Goal: Task Accomplishment & Management: Manage account settings

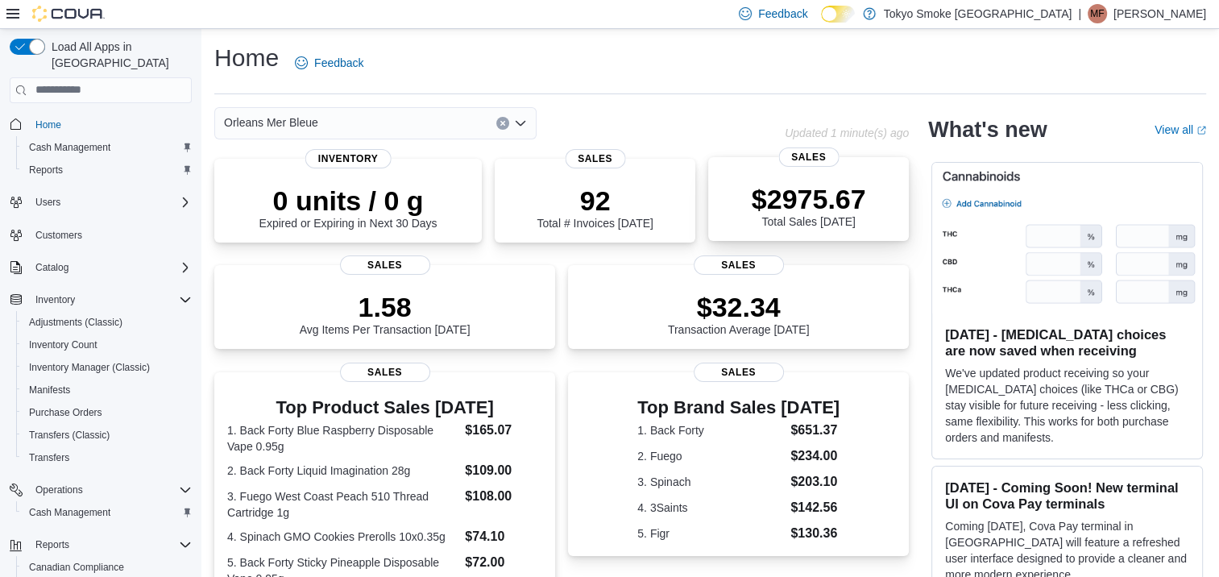
click at [839, 215] on div "$2975.67 Total Sales Today" at bounding box center [809, 205] width 114 height 45
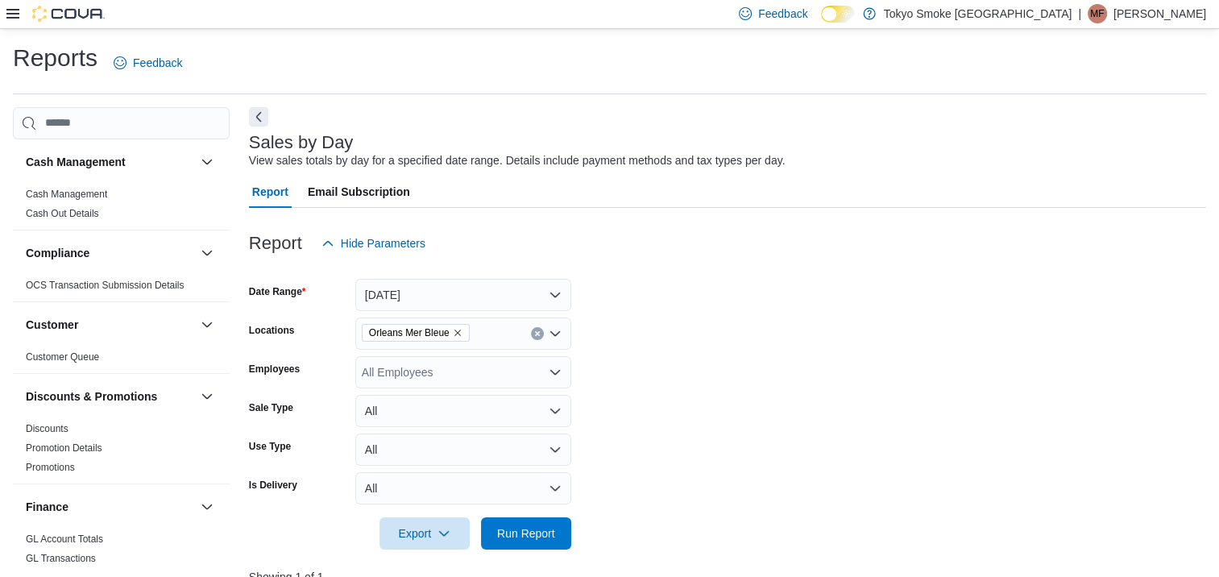
click at [6, 13] on div "Feedback Dark Mode Tokyo Smoke Canada | MF Matthew Frolander" at bounding box center [609, 14] width 1219 height 29
click at [13, 13] on icon at bounding box center [12, 13] width 13 height 13
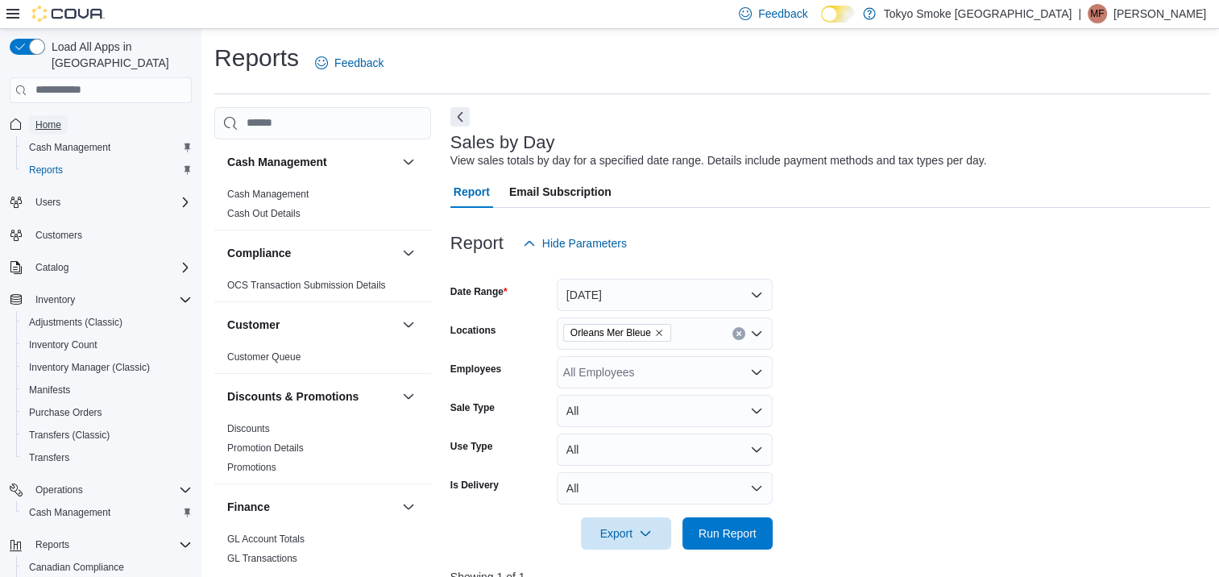
click at [43, 118] on span "Home" at bounding box center [48, 124] width 26 height 13
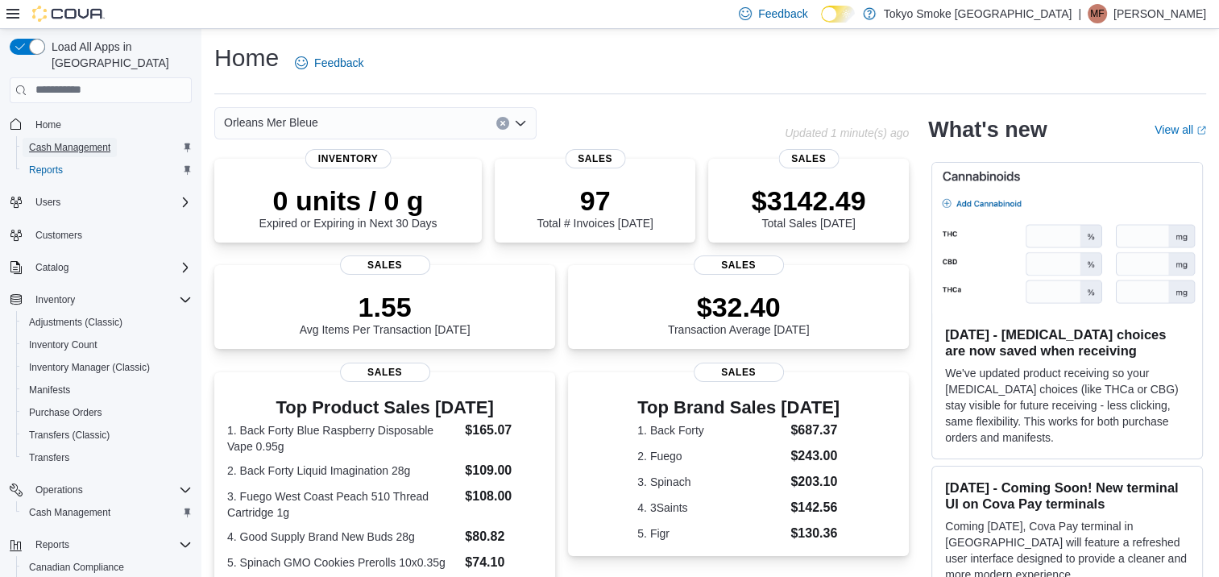
click at [84, 141] on span "Cash Management" at bounding box center [69, 147] width 81 height 13
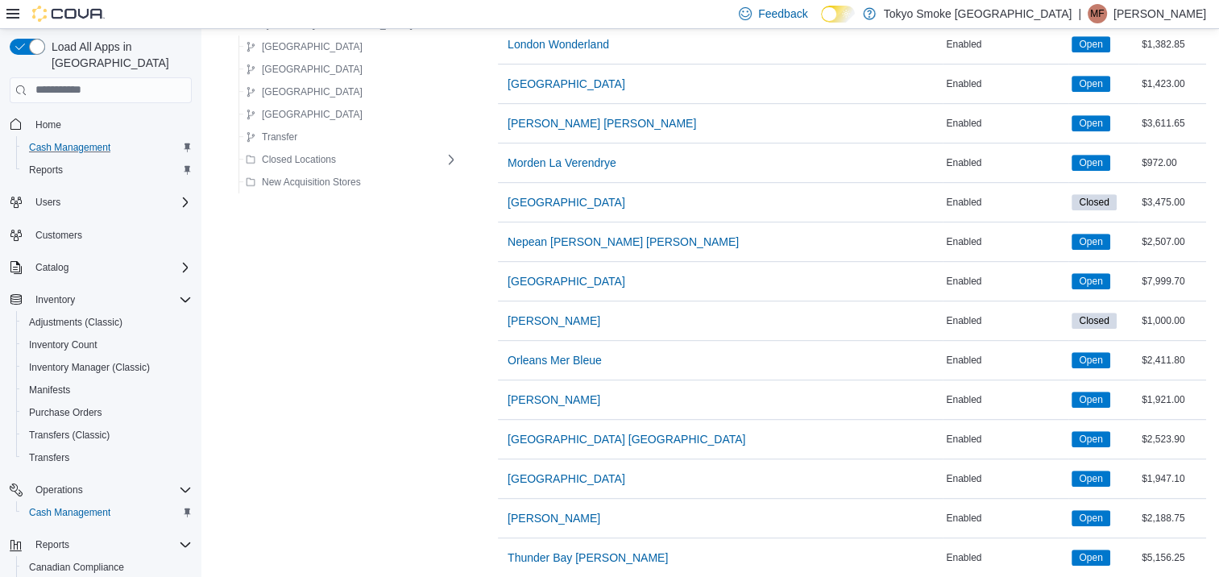
scroll to position [886, 0]
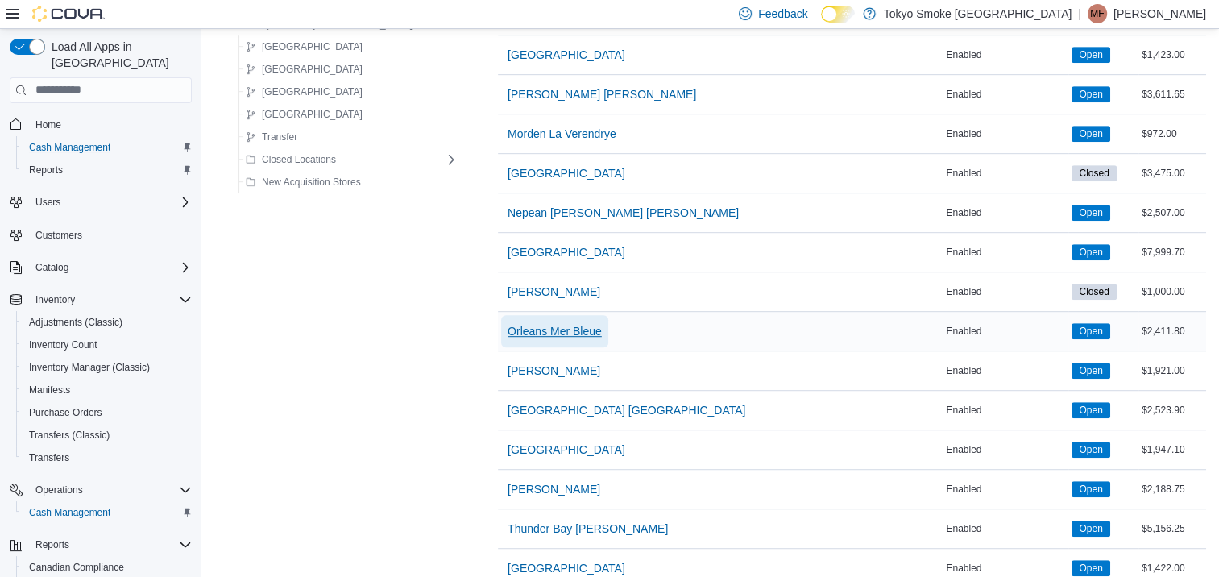
click at [519, 329] on span "Orleans Mer Bleue" at bounding box center [555, 331] width 94 height 16
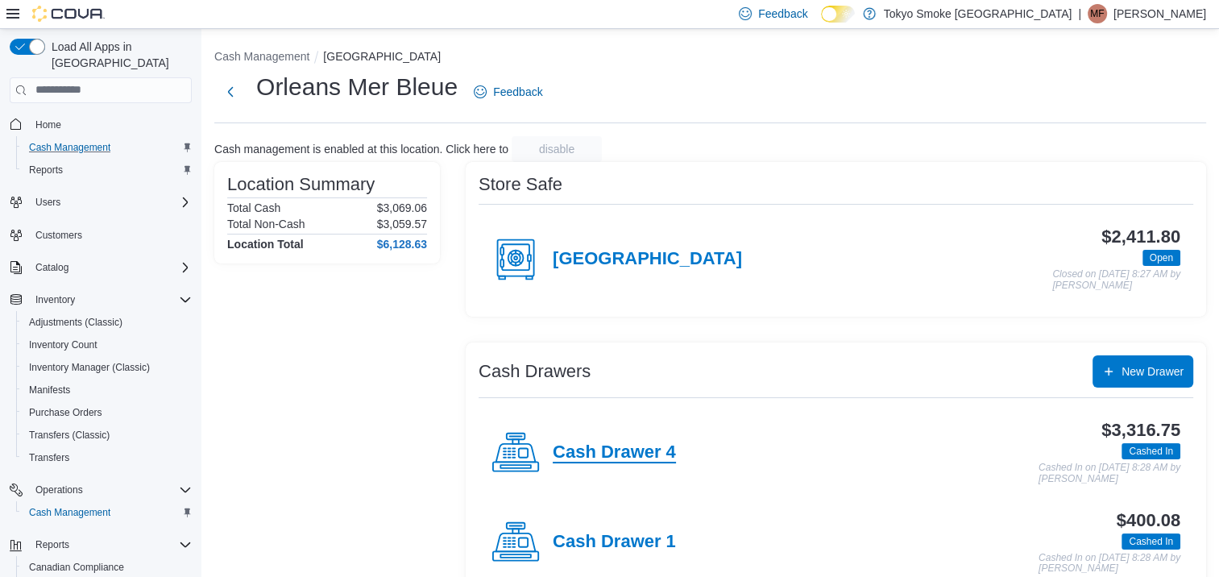
click at [615, 460] on h4 "Cash Drawer 4" at bounding box center [614, 452] width 123 height 21
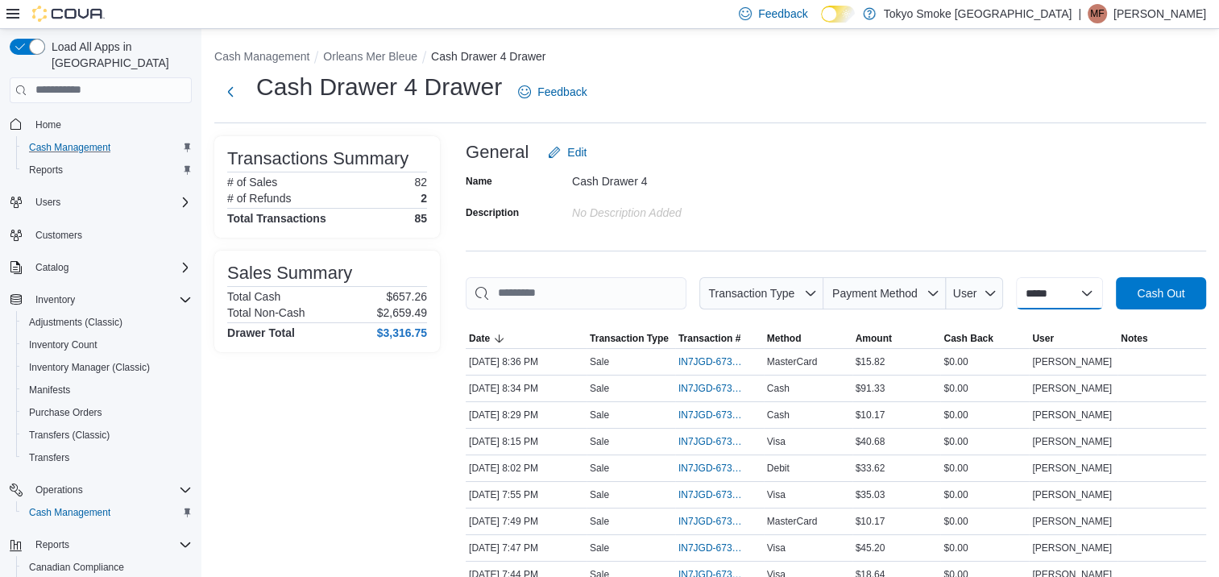
click at [1044, 296] on select "**********" at bounding box center [1059, 293] width 87 height 32
select select "*********"
click at [1016, 277] on select "**********" at bounding box center [1059, 293] width 87 height 32
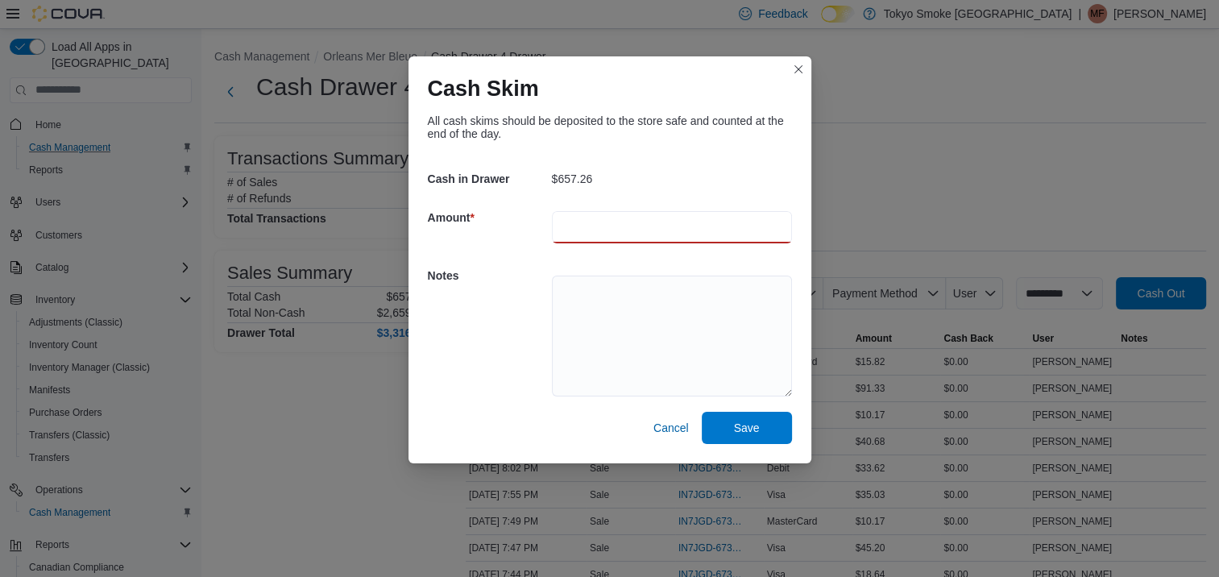
click at [625, 222] on input "number" at bounding box center [672, 227] width 240 height 32
type input "***"
drag, startPoint x: 757, startPoint y: 425, endPoint x: 765, endPoint y: 423, distance: 8.4
click at [758, 425] on span "Save" at bounding box center [747, 427] width 26 height 16
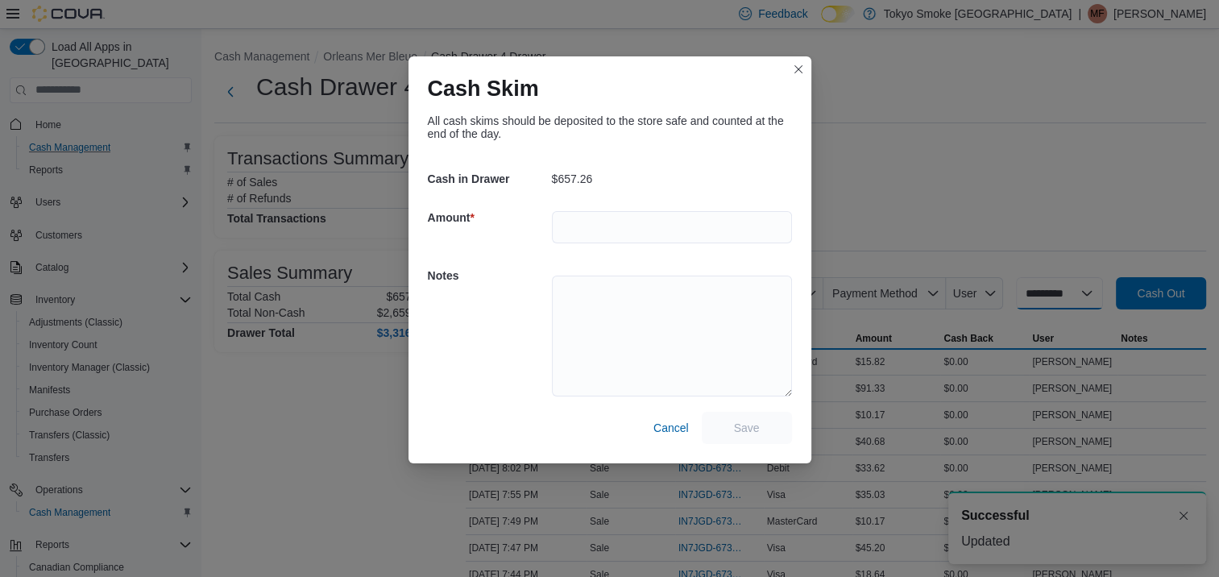
select select
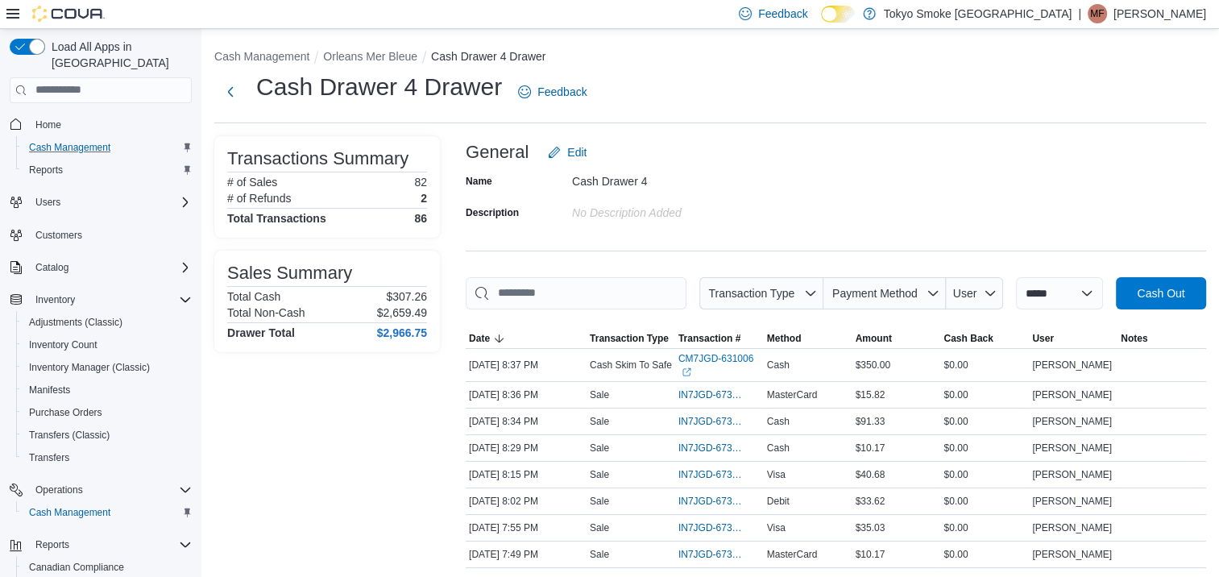
click at [1065, 195] on div "Name Cash Drawer 4 Description No Description added" at bounding box center [836, 196] width 740 height 56
click at [58, 115] on span "Home" at bounding box center [48, 124] width 26 height 19
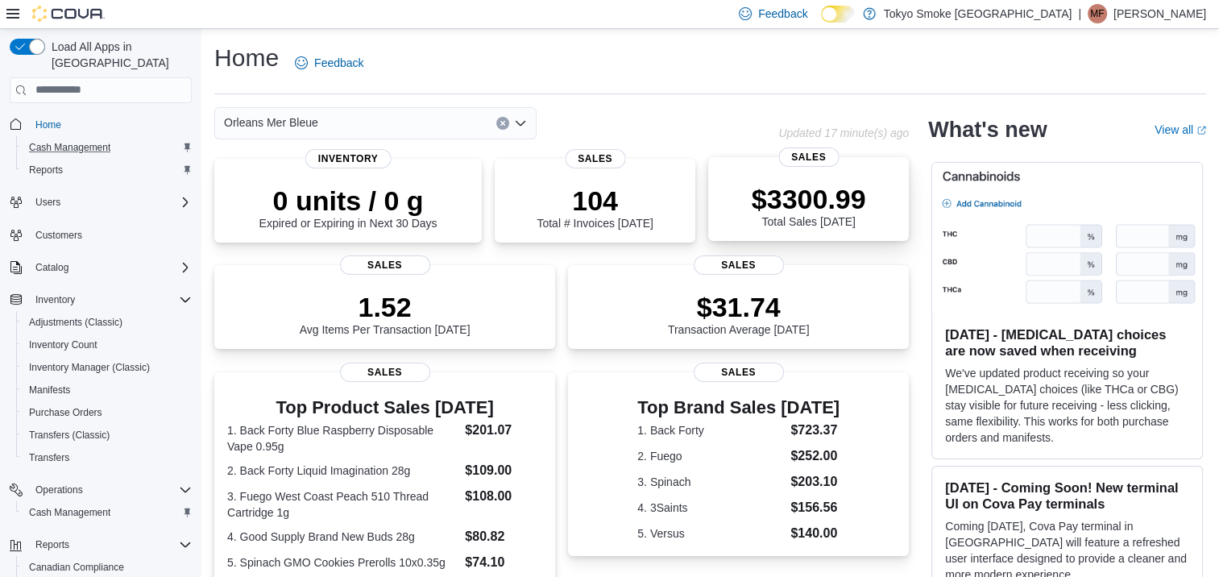
click at [825, 211] on p "$3300.99" at bounding box center [809, 199] width 114 height 32
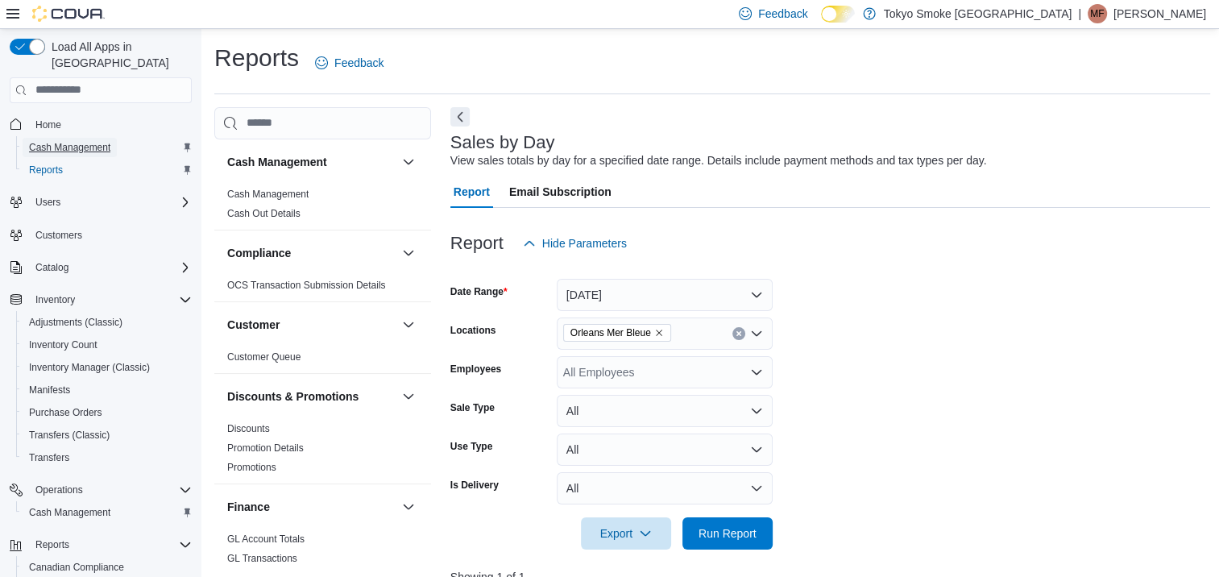
click at [56, 141] on span "Cash Management" at bounding box center [69, 147] width 81 height 13
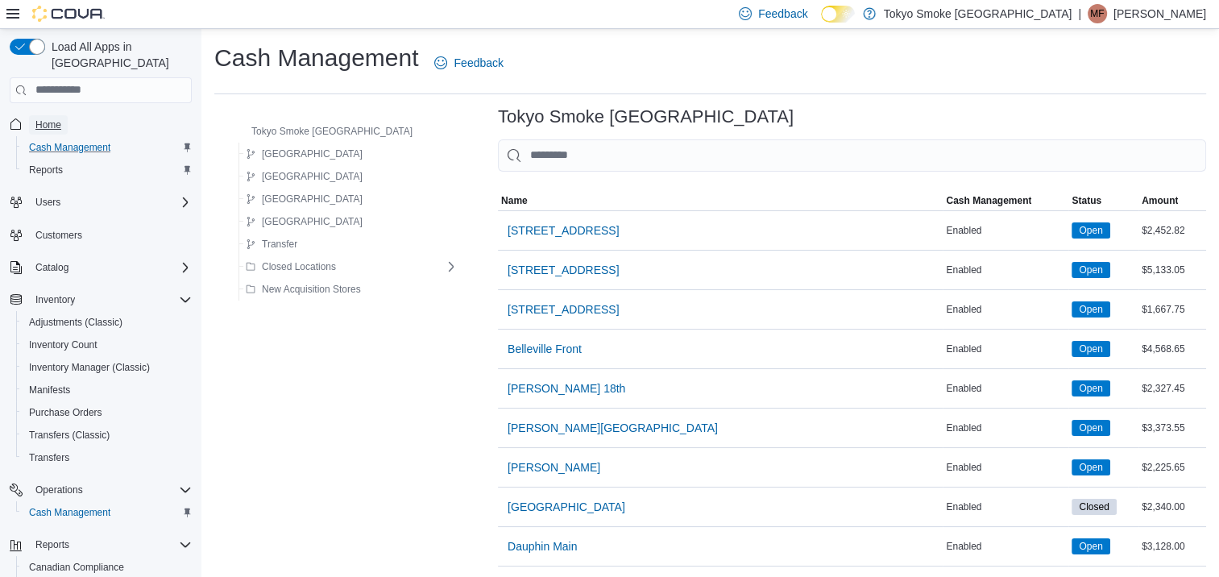
click at [49, 118] on span "Home" at bounding box center [48, 124] width 26 height 13
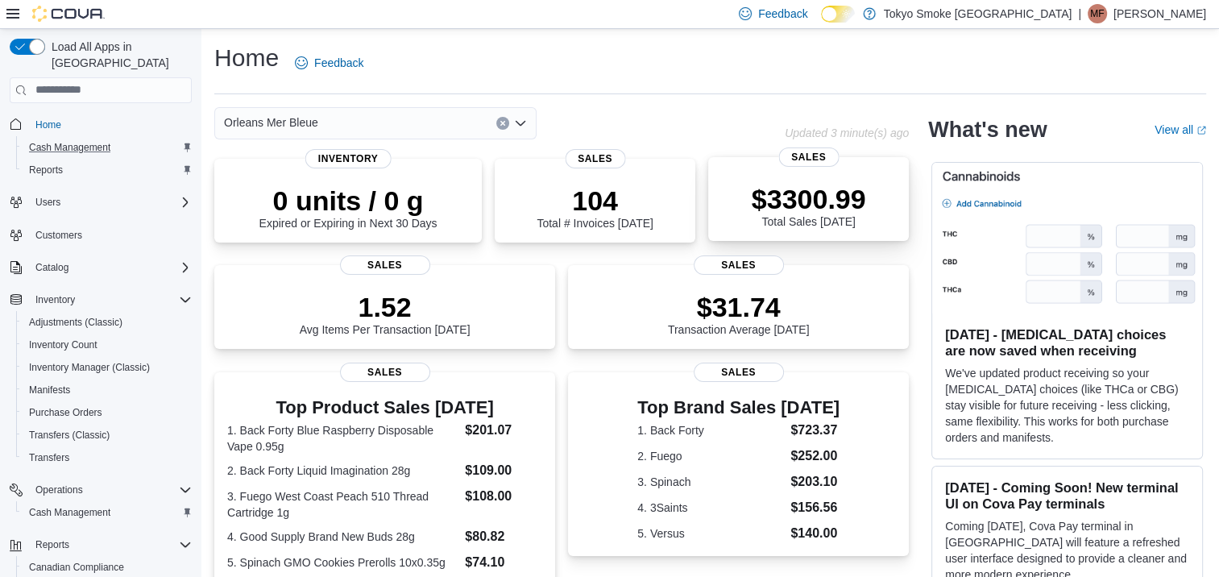
click at [814, 183] on p "$3300.99" at bounding box center [809, 199] width 114 height 32
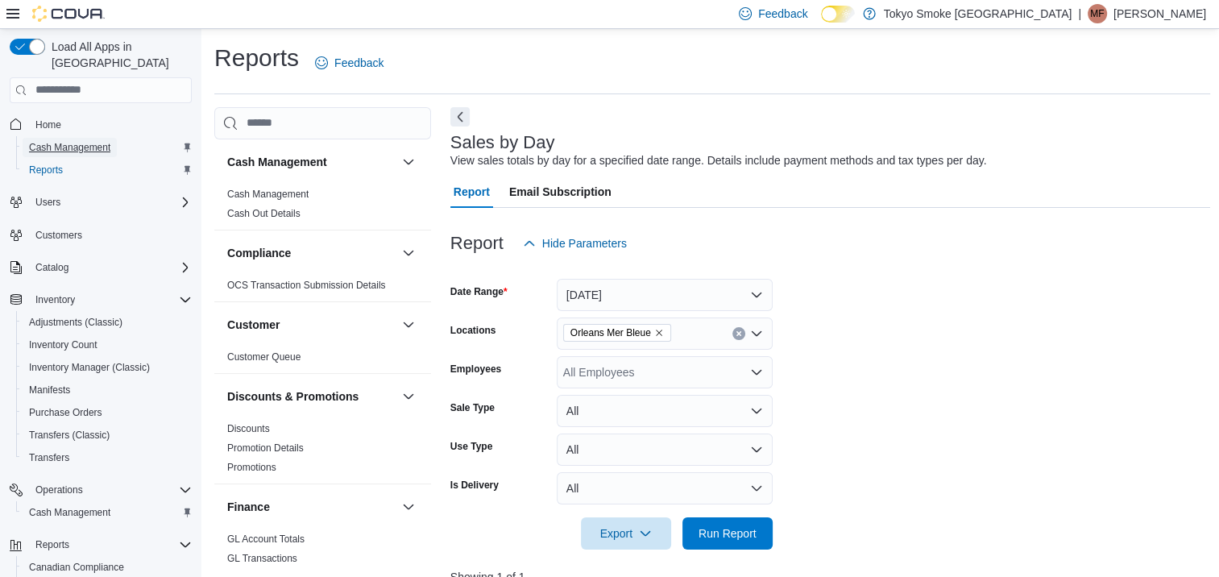
click at [93, 141] on span "Cash Management" at bounding box center [69, 147] width 81 height 13
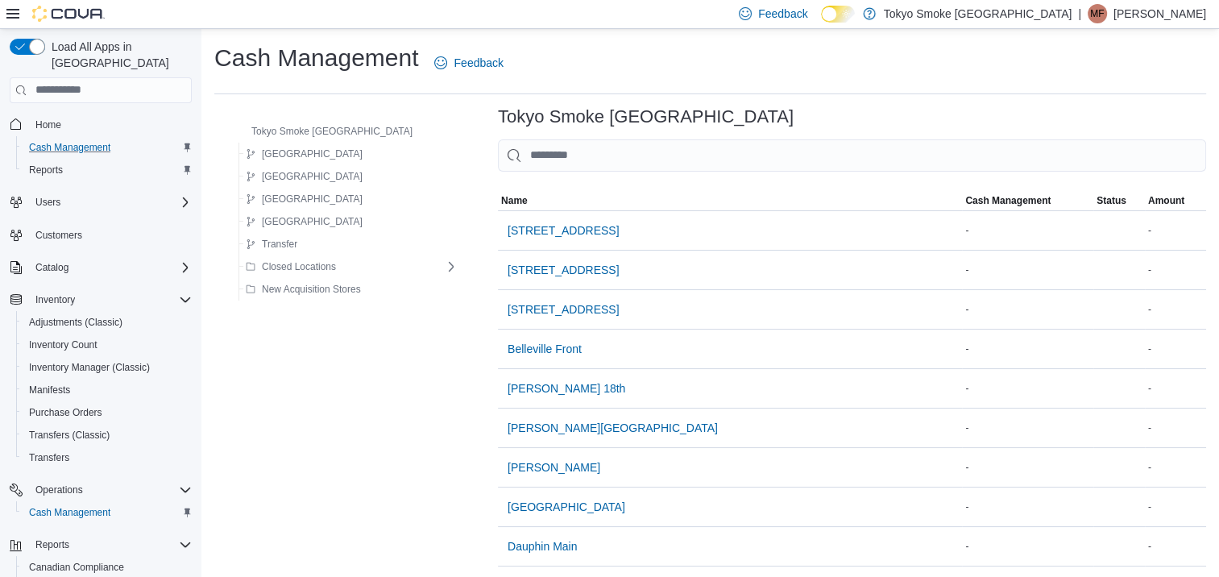
click at [73, 114] on span "Home" at bounding box center [110, 124] width 163 height 20
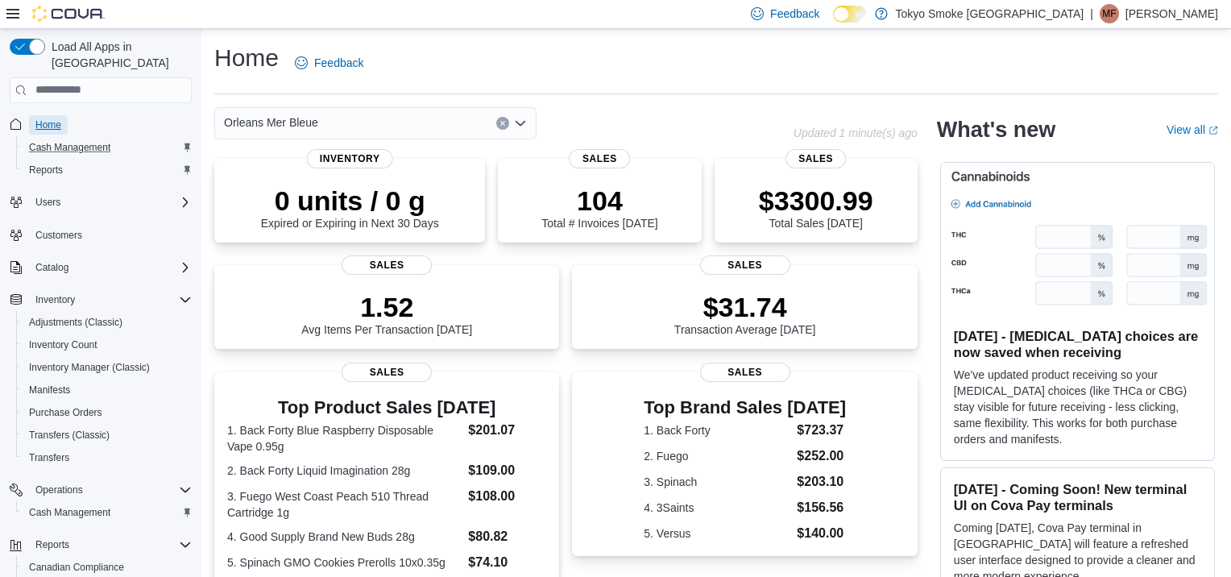
click at [49, 118] on span "Home" at bounding box center [48, 124] width 26 height 13
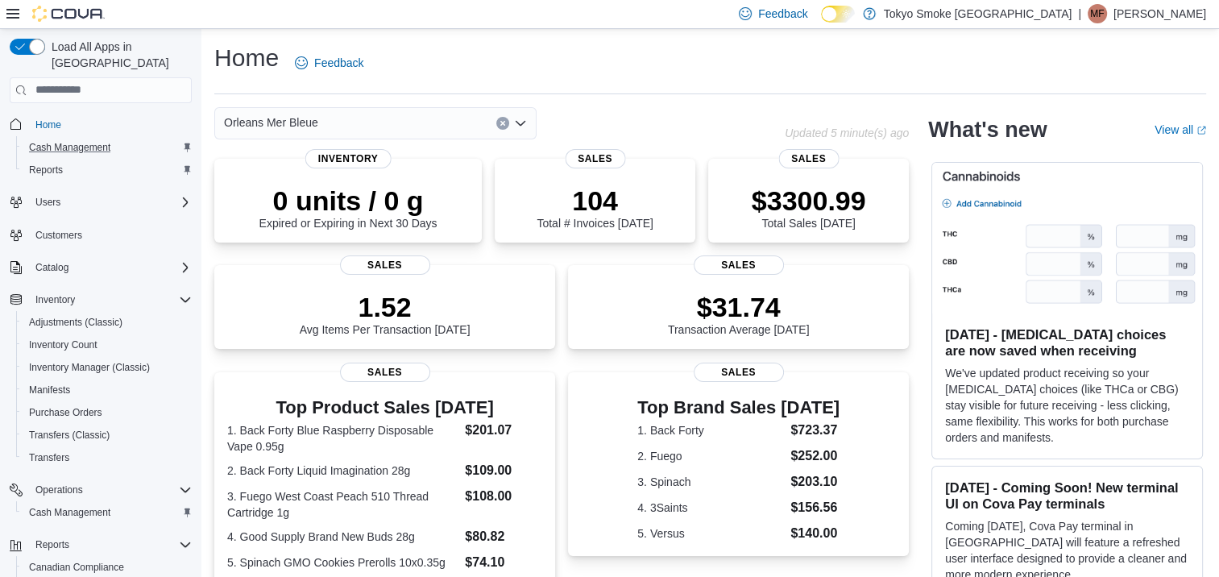
click at [719, 66] on div "Home Feedback" at bounding box center [710, 63] width 992 height 42
click at [788, 213] on p "$3366.99" at bounding box center [809, 199] width 114 height 32
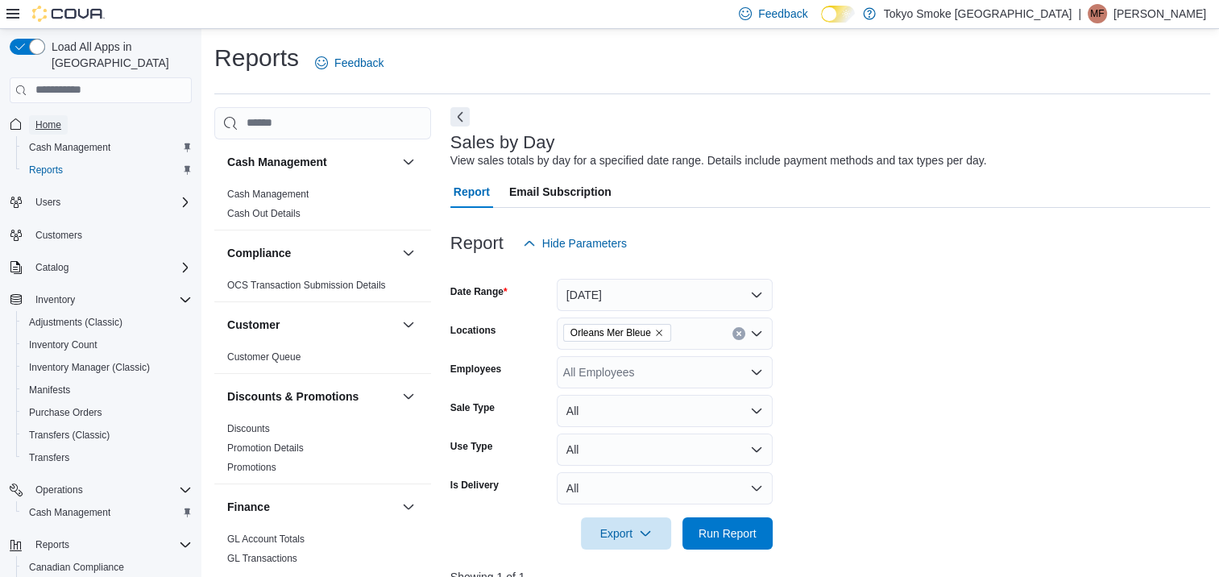
click at [58, 118] on span "Home" at bounding box center [48, 124] width 26 height 13
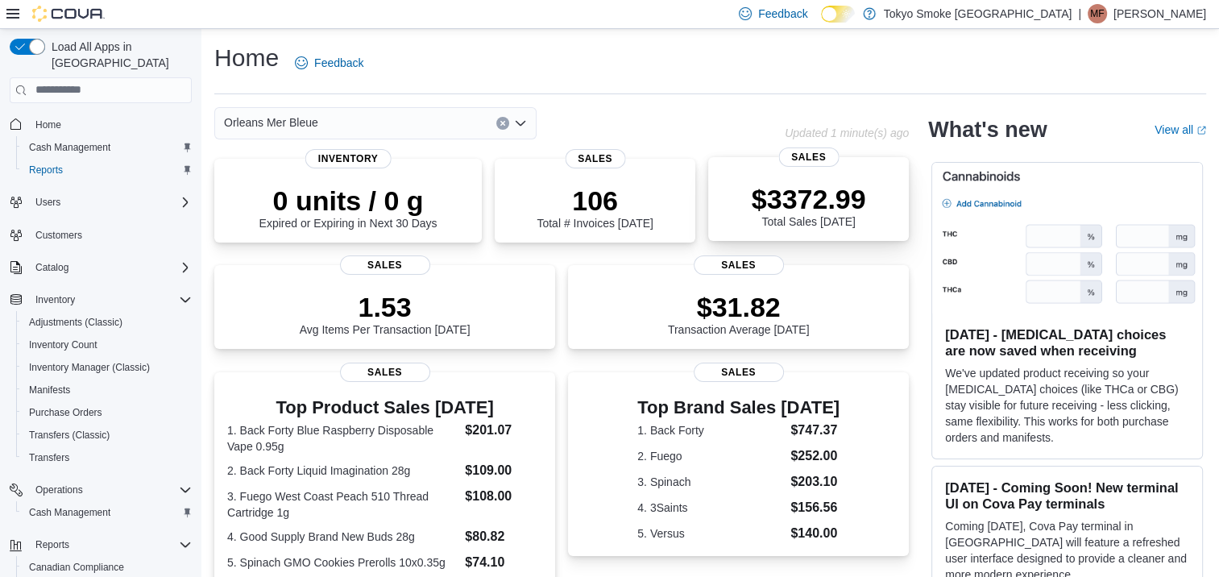
click at [784, 201] on p "$3372.99" at bounding box center [809, 199] width 114 height 32
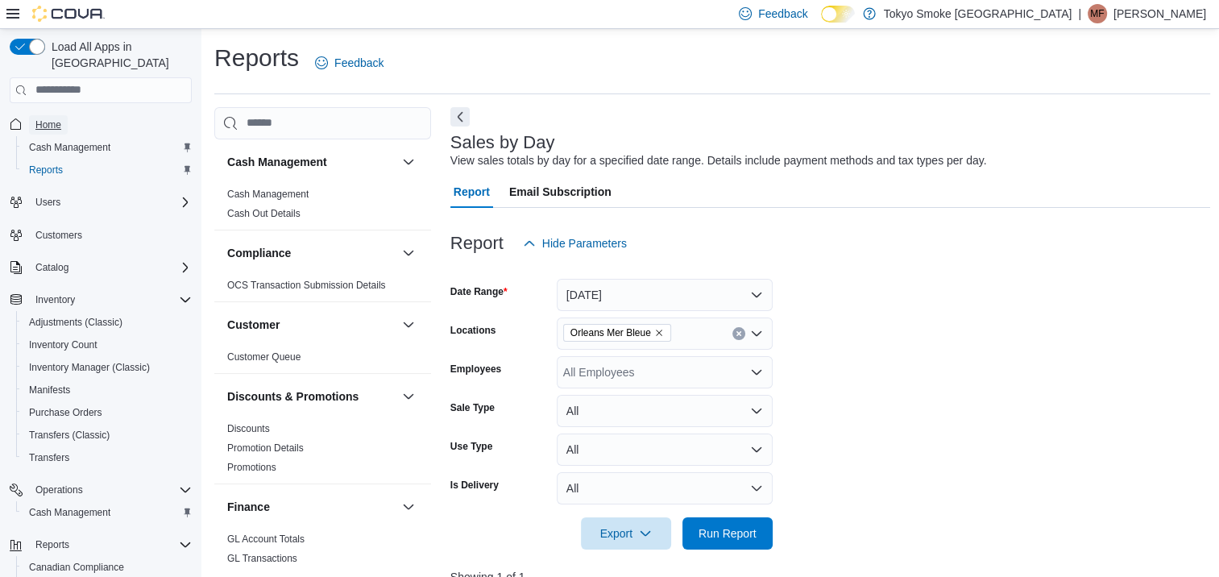
click at [32, 115] on link "Home" at bounding box center [48, 124] width 39 height 19
